Goal: Check status: Check status

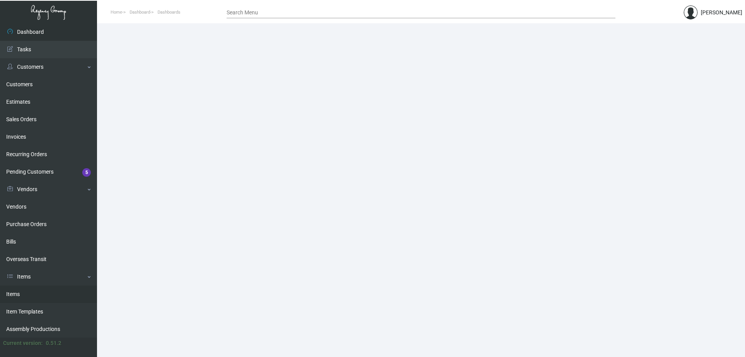
click at [40, 293] on link "Items" at bounding box center [48, 293] width 97 height 17
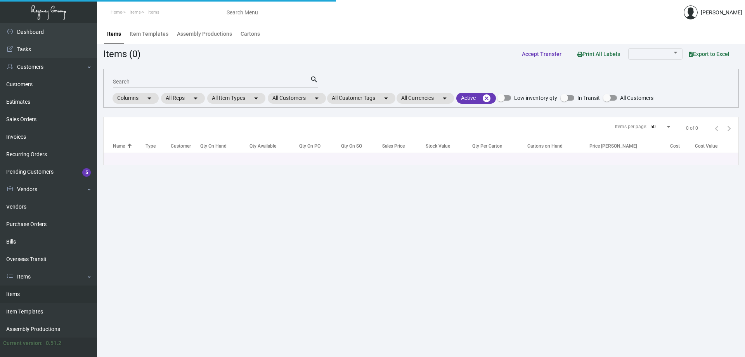
click at [220, 83] on input "Search" at bounding box center [211, 82] width 197 height 6
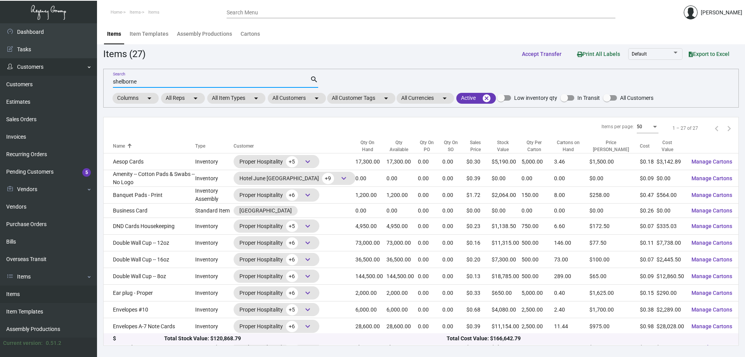
drag, startPoint x: 140, startPoint y: 81, endPoint x: 62, endPoint y: 68, distance: 78.3
click at [64, 68] on div "Dashboard Dashboard Tasks Customers Customers Estimates Sales Orders Invoices R…" at bounding box center [372, 189] width 745 height 333
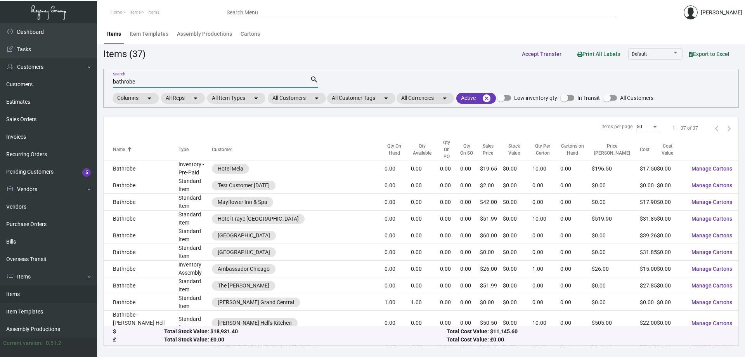
type input "bathrobe"
click at [385, 142] on div "Qty On Hand" at bounding box center [394, 149] width 19 height 14
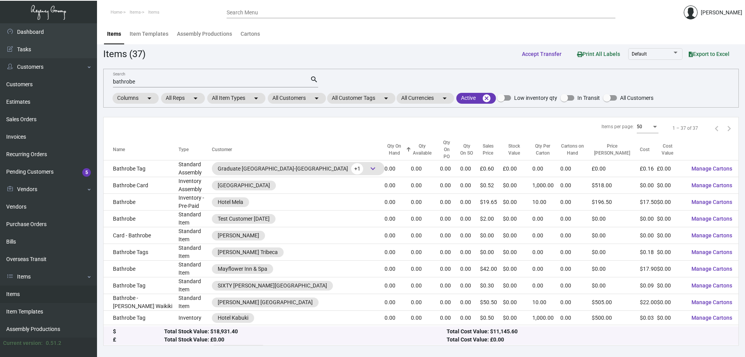
click at [385, 142] on div "Qty On Hand" at bounding box center [394, 149] width 19 height 14
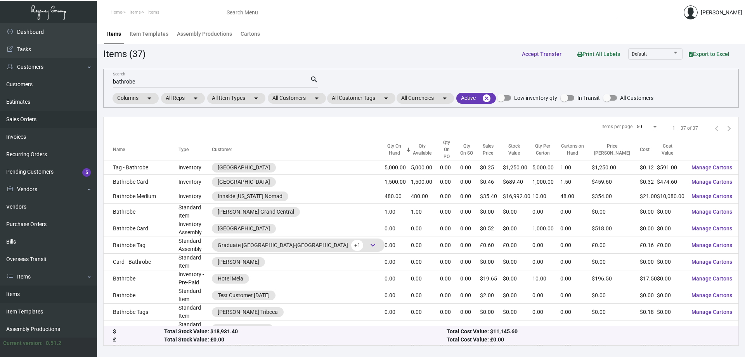
click at [50, 119] on link "Sales Orders" at bounding box center [48, 119] width 97 height 17
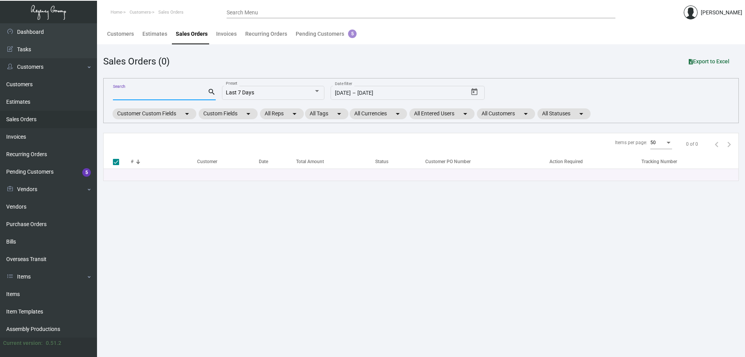
paste input "10287728"
type input "10287728"
drag, startPoint x: 163, startPoint y: 94, endPoint x: 3, endPoint y: 61, distance: 163.1
click at [3, 61] on div "Dashboard Dashboard Tasks Customers Customers Estimates Sales Orders Invoices R…" at bounding box center [372, 189] width 745 height 333
type input "[GEOGRAPHIC_DATA]"
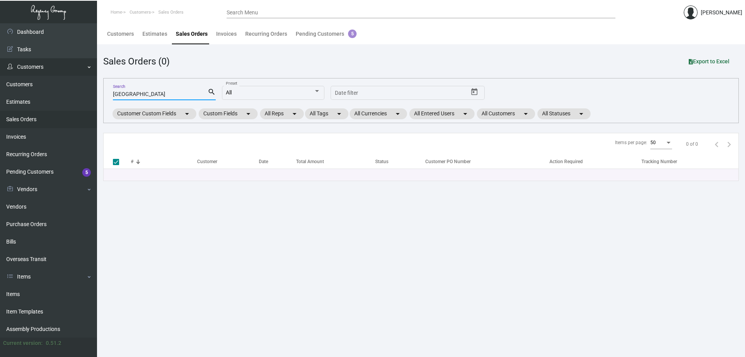
checkbox input "false"
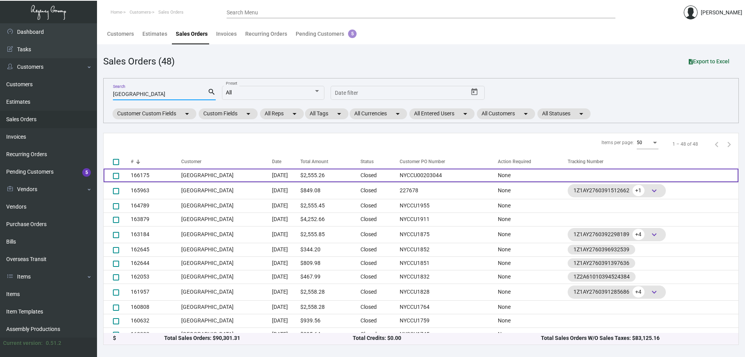
type input "[GEOGRAPHIC_DATA]"
click at [231, 176] on td "[GEOGRAPHIC_DATA]" at bounding box center [226, 175] width 91 height 14
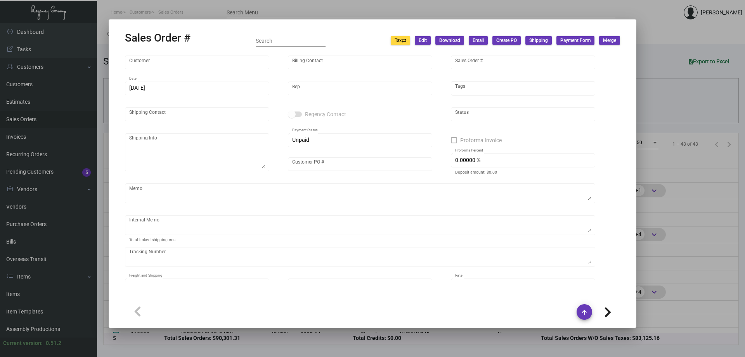
type input "[GEOGRAPHIC_DATA]"
type input "Accounts Payable"
type input "166175"
type input "[DATE]"
type input "[PERSON_NAME]"
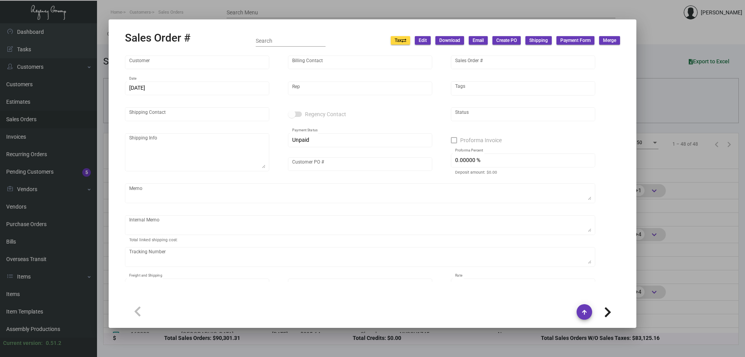
type input "Ordering Dptm"
type textarea "Martinique Hotel - Ordering Dptm [STREET_ADDRESS][US_STATE]"
type input "NYCCU00203044"
type textarea "[DATE]. [PERSON_NAME]. [GEOGRAPHIC_DATA]. Delivery"
type input "United States Dollar $"
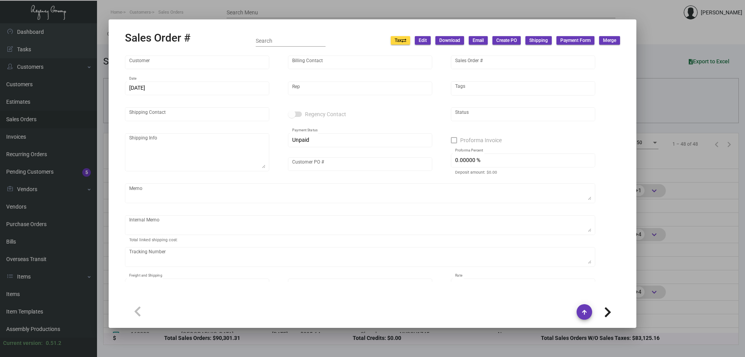
type input "$ 86.97"
